Goal: Transaction & Acquisition: Purchase product/service

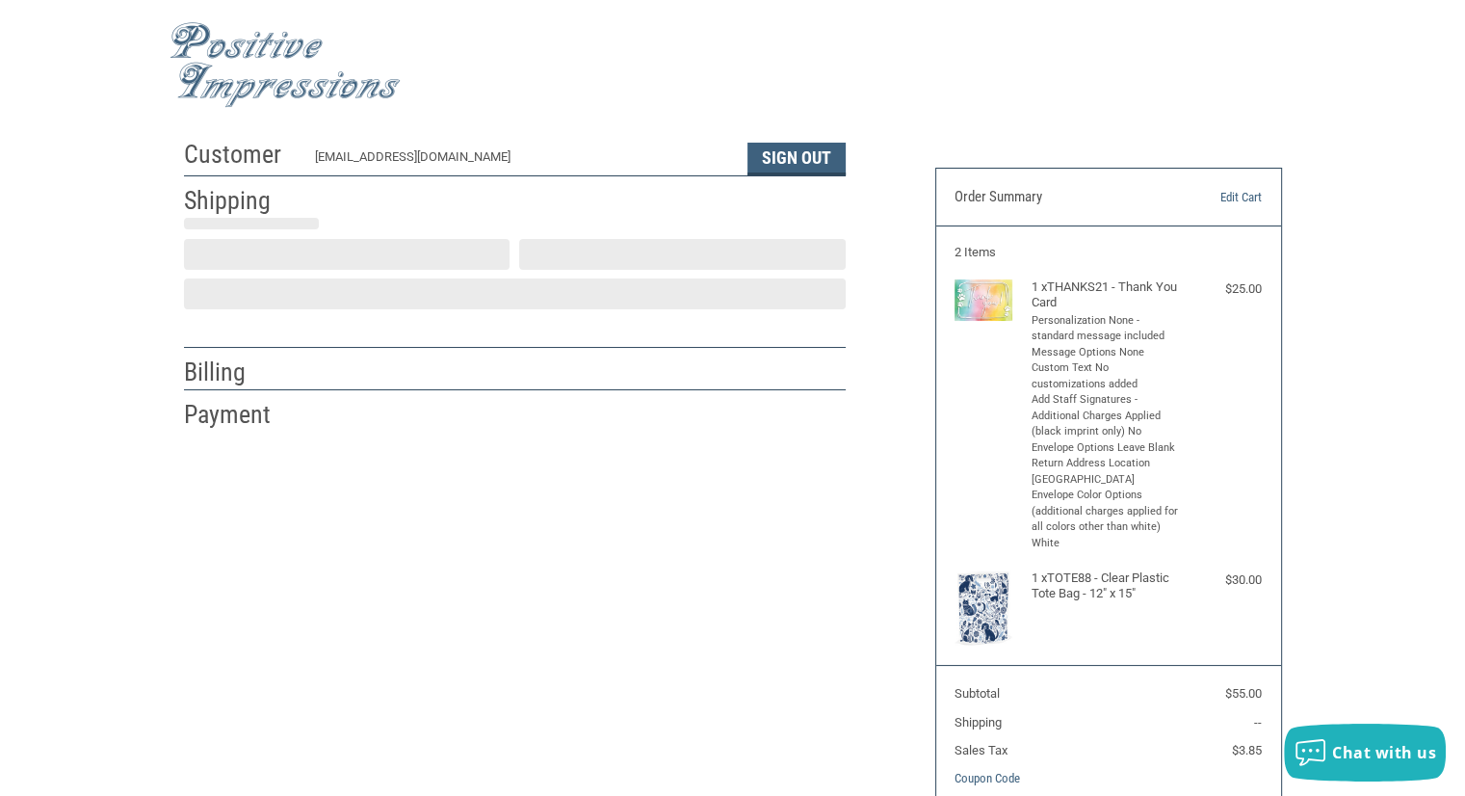
scroll to position [16, 0]
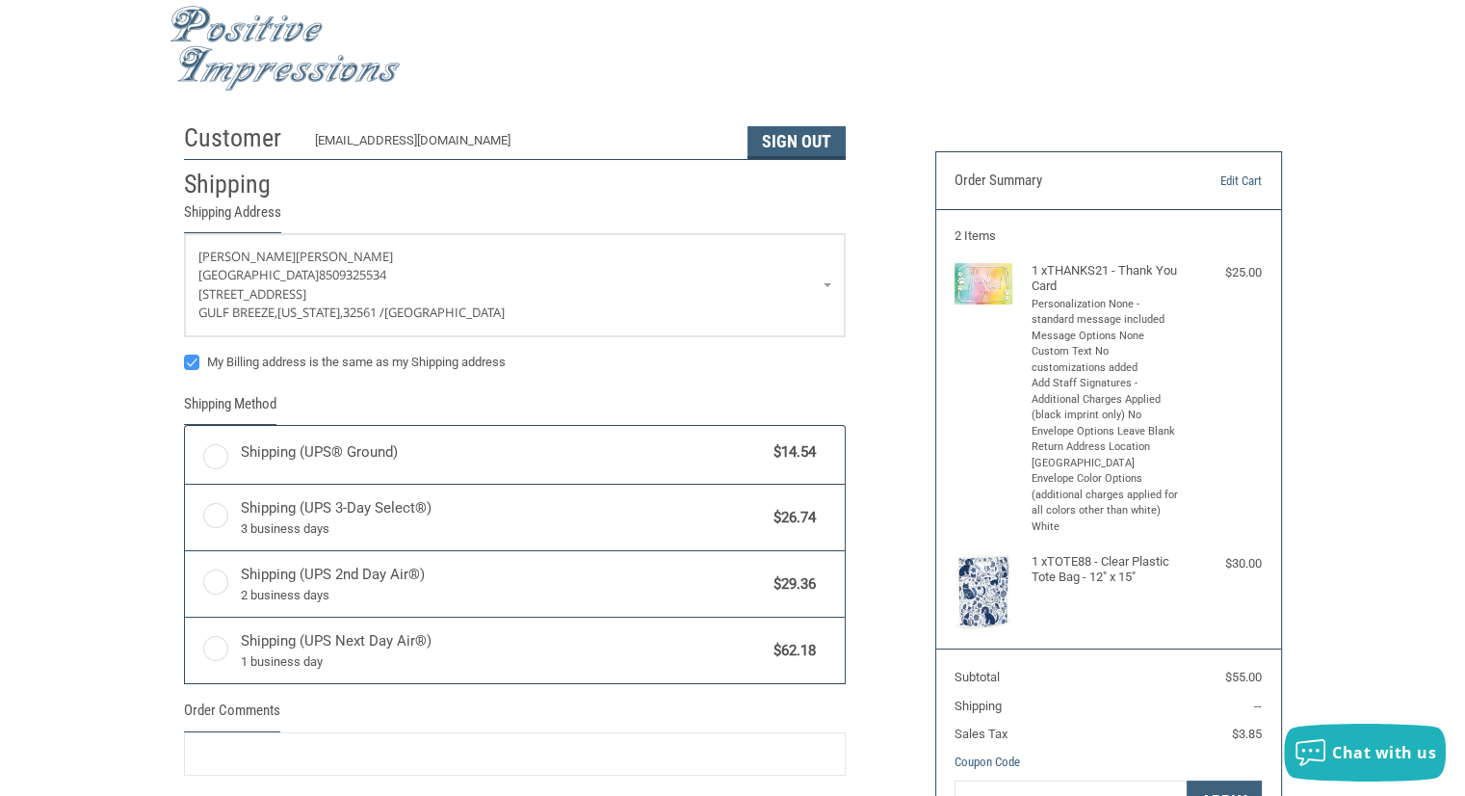
radio input "true"
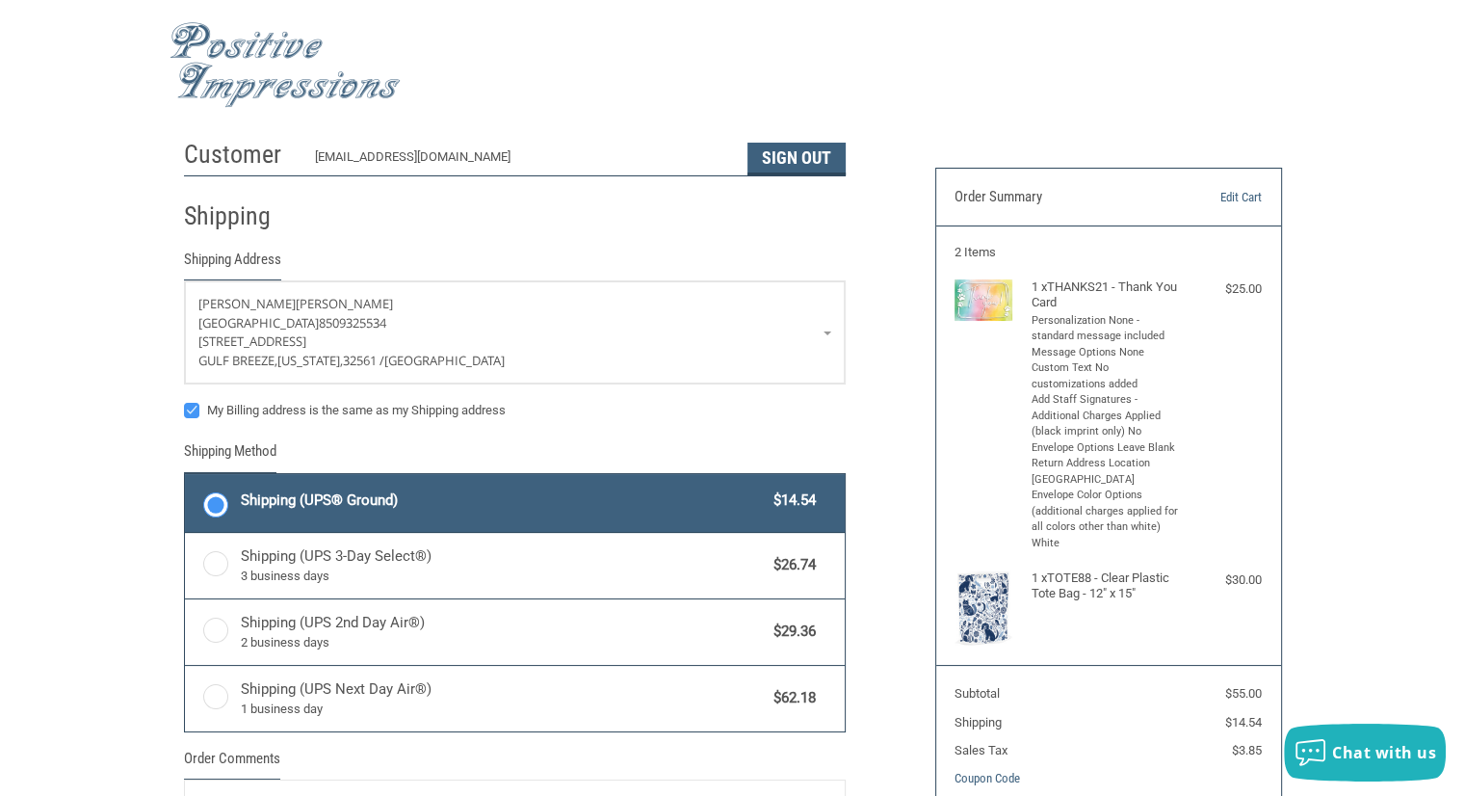
scroll to position [0, 0]
click at [235, 58] on img at bounding box center [285, 65] width 231 height 86
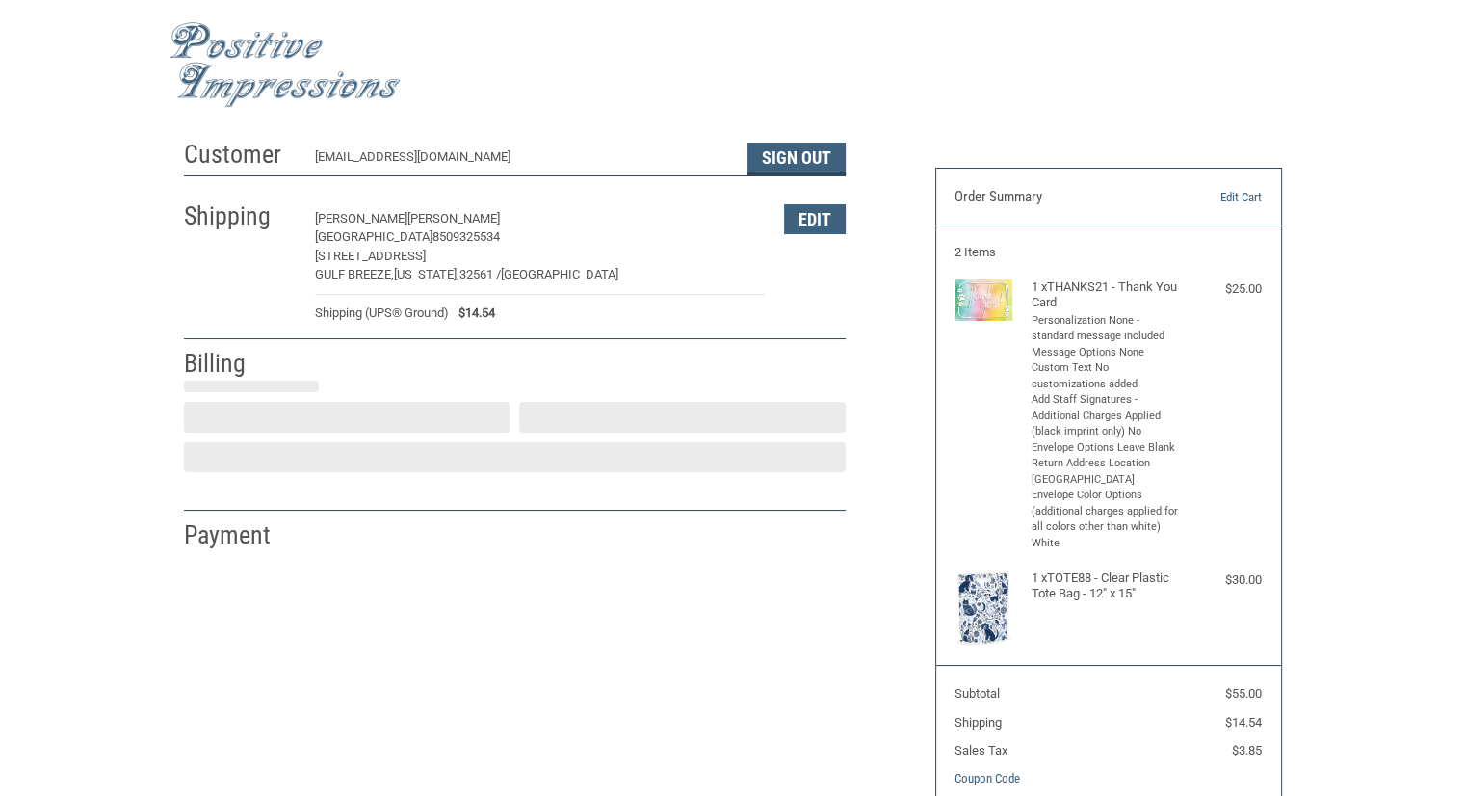
select select "US"
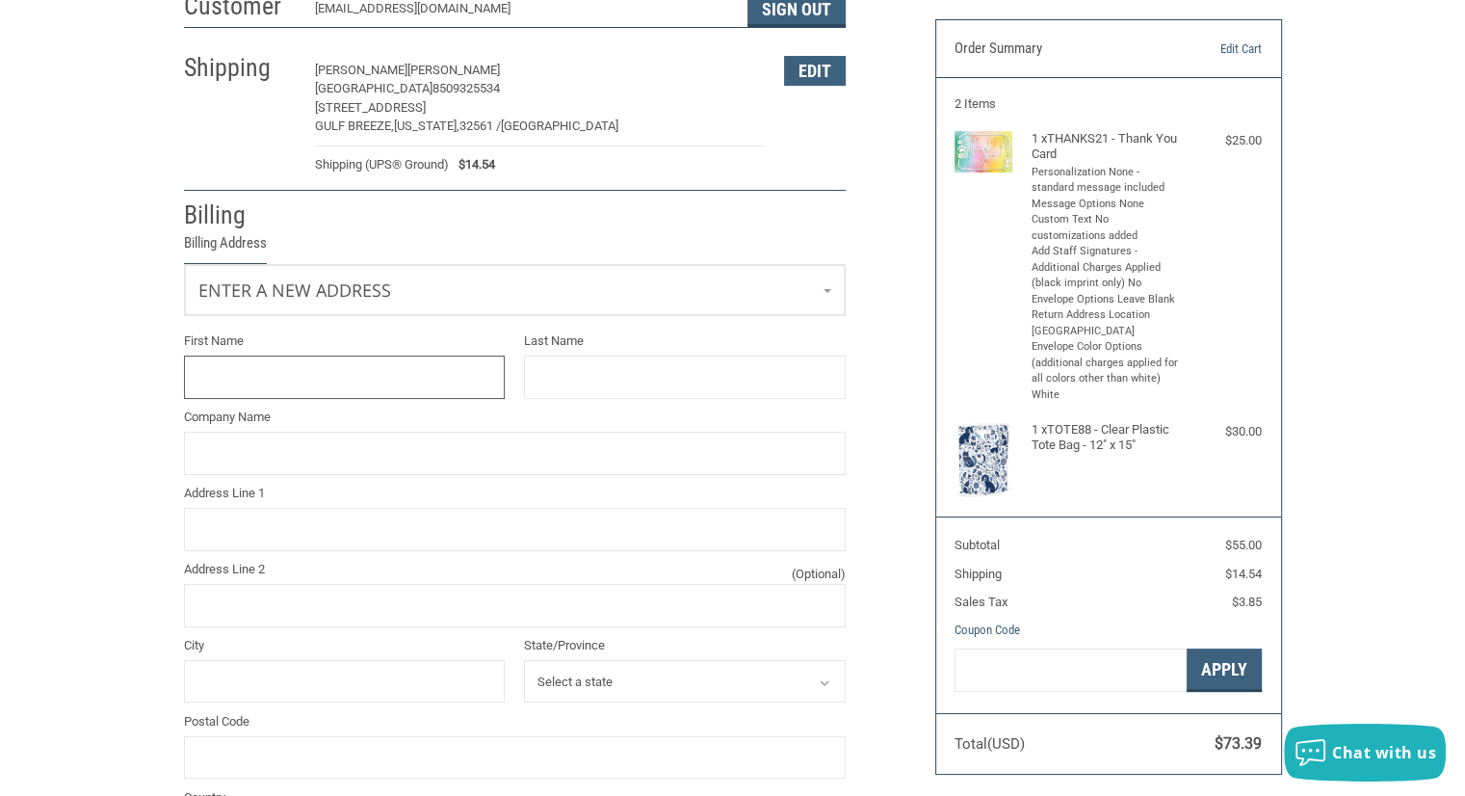
scroll to position [179, 0]
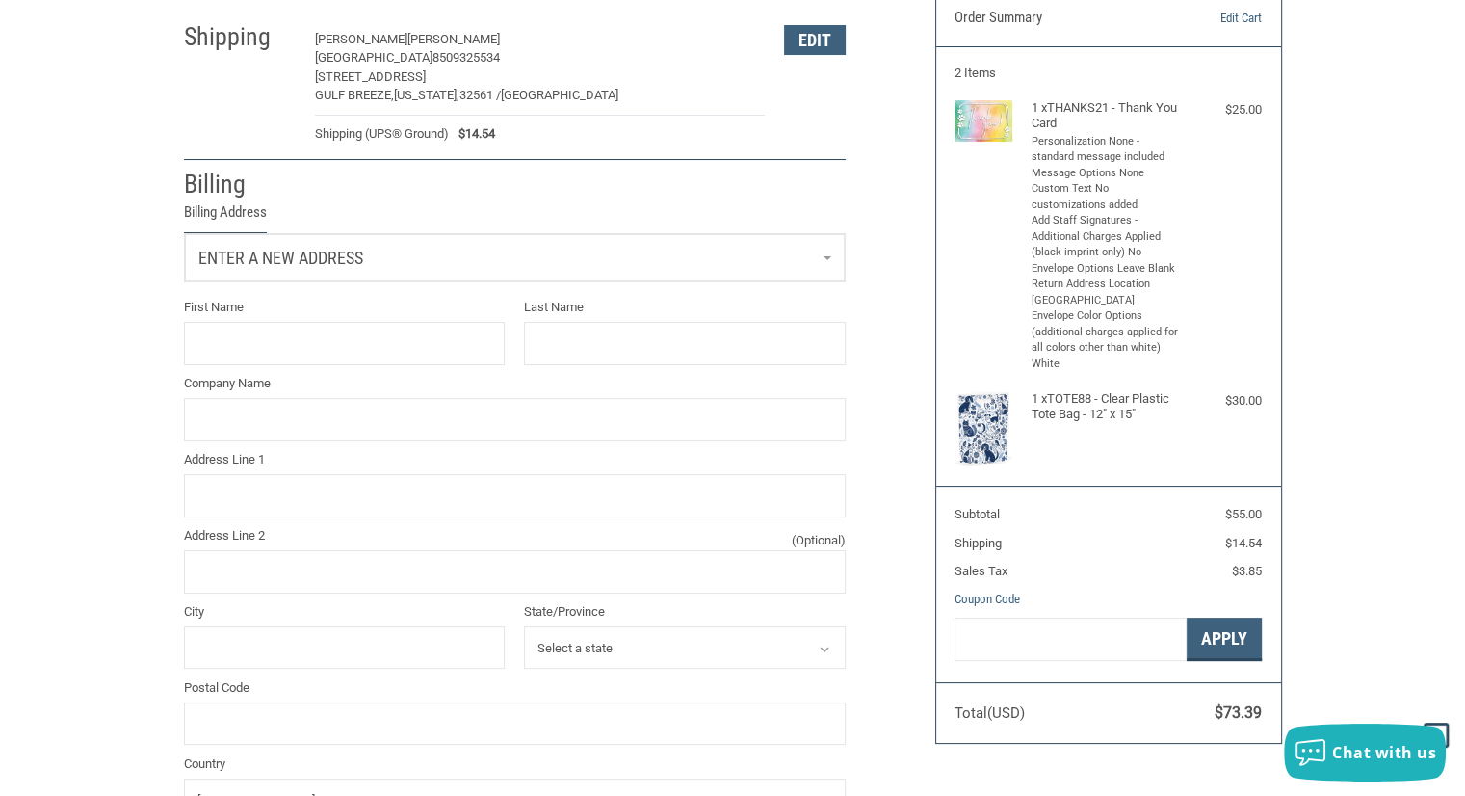
click at [300, 258] on span "Enter a new address" at bounding box center [280, 258] width 165 height 20
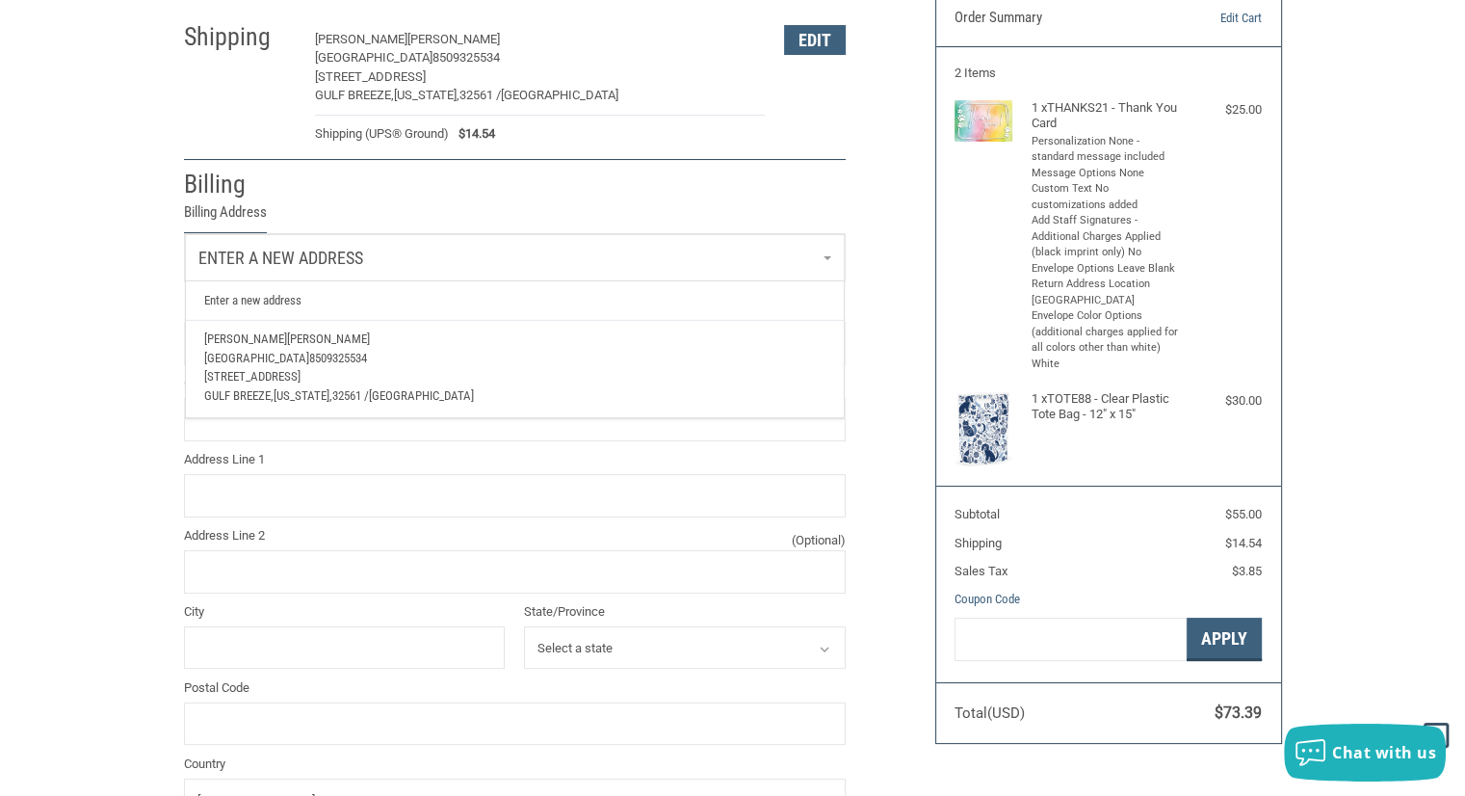
click at [297, 336] on p "Mary Deaver" at bounding box center [514, 338] width 620 height 19
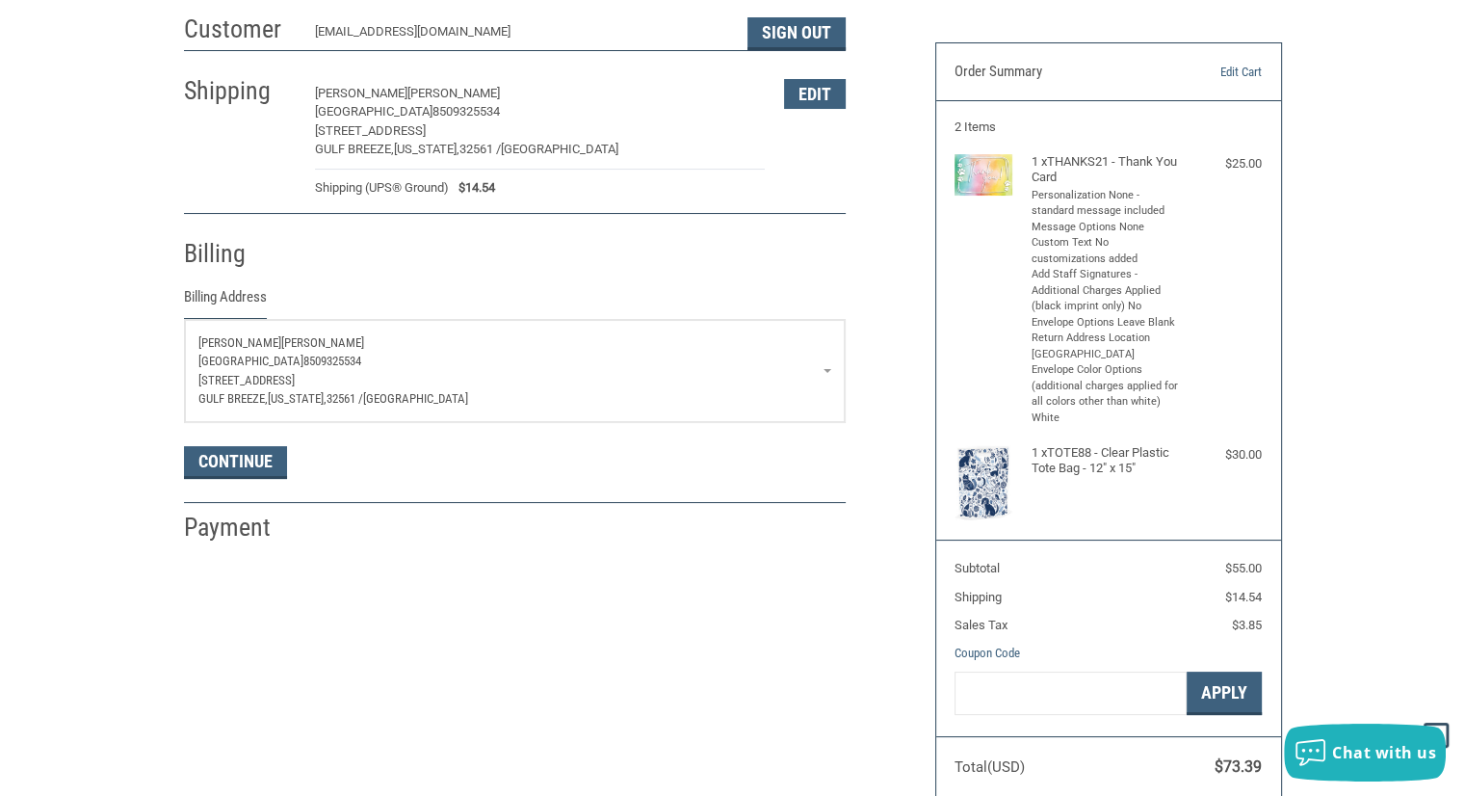
scroll to position [123, 0]
click at [221, 467] on button "Continue" at bounding box center [235, 464] width 103 height 33
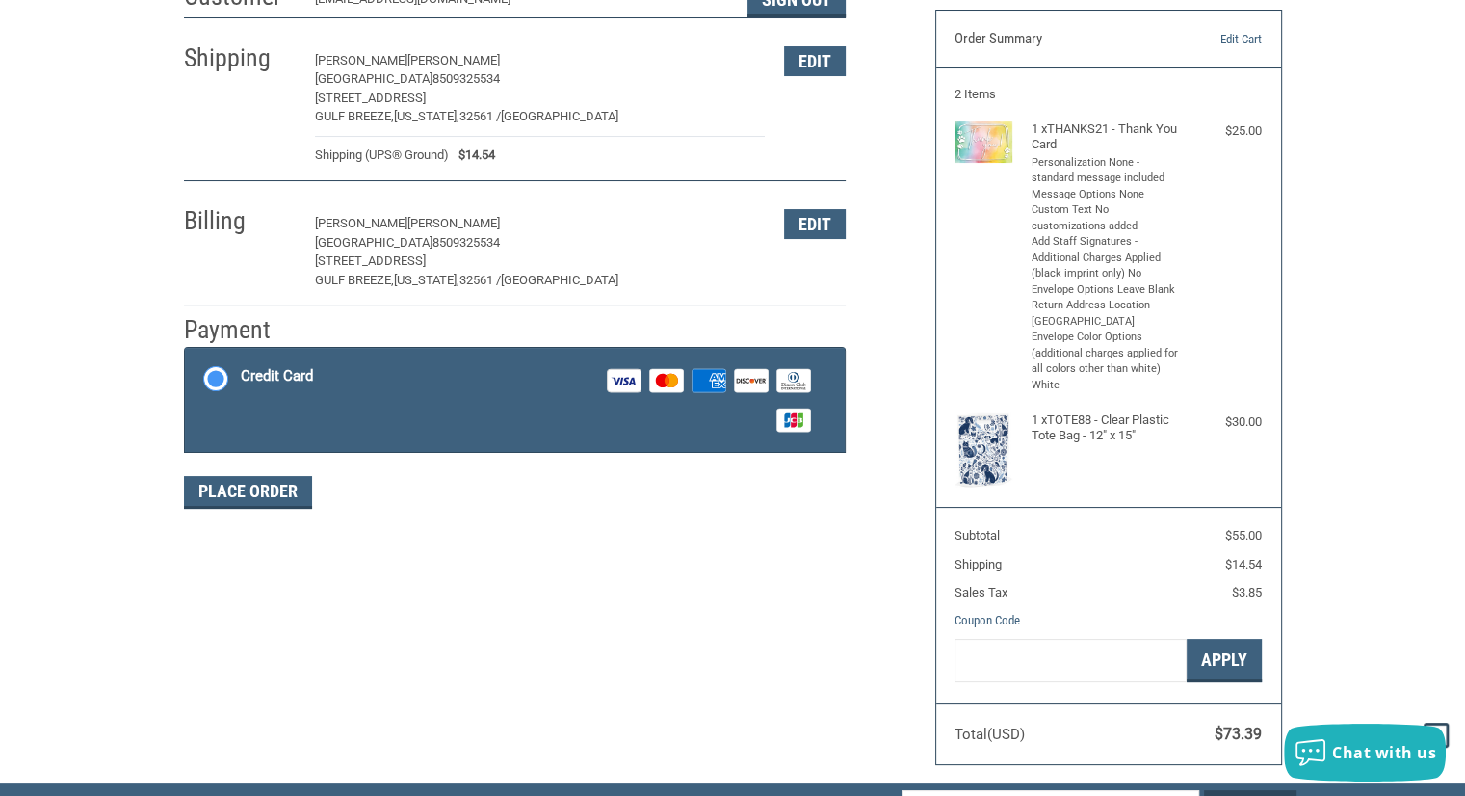
scroll to position [239, 0]
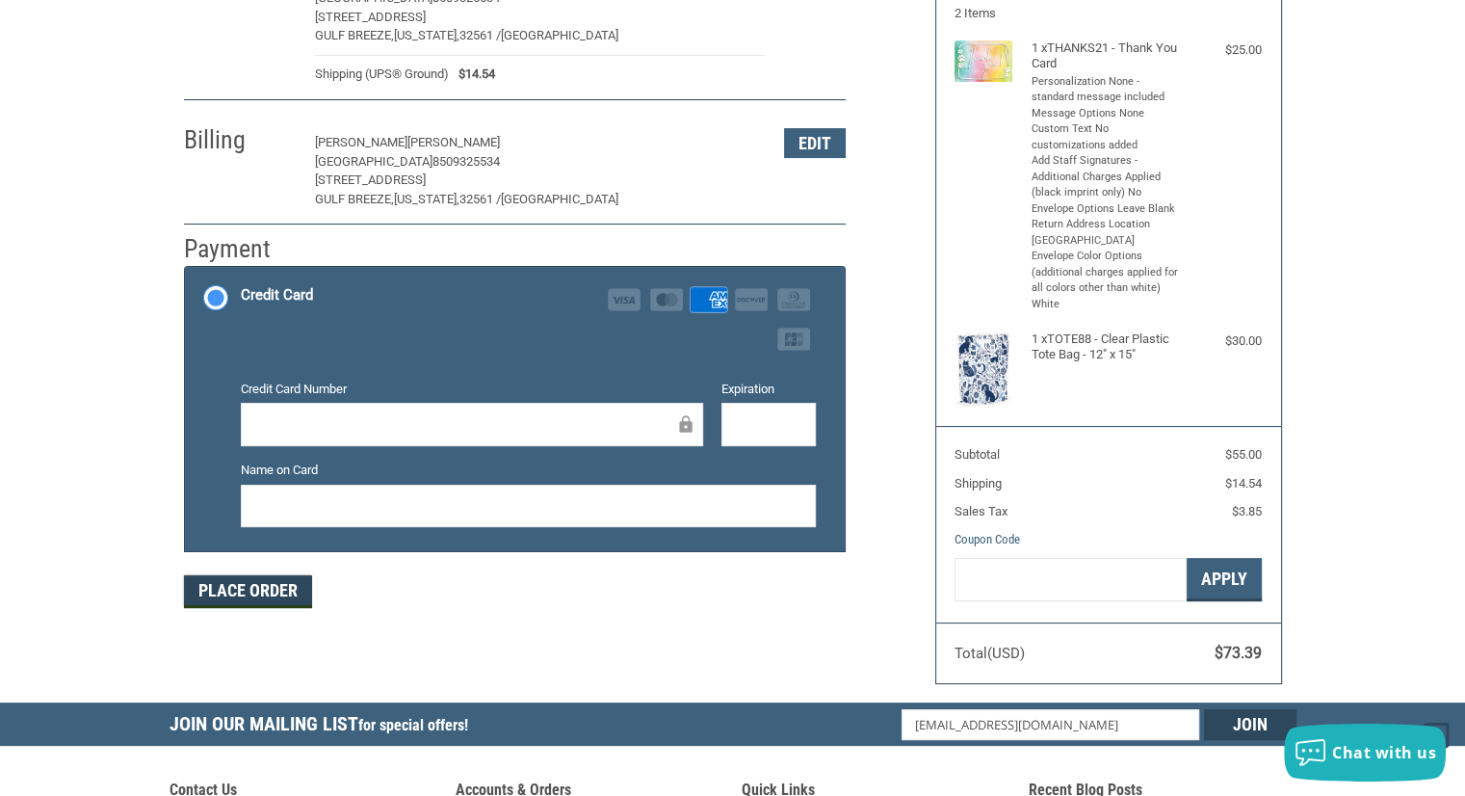
click at [257, 587] on button "Place Order" at bounding box center [248, 591] width 128 height 33
